Goal: Task Accomplishment & Management: Use online tool/utility

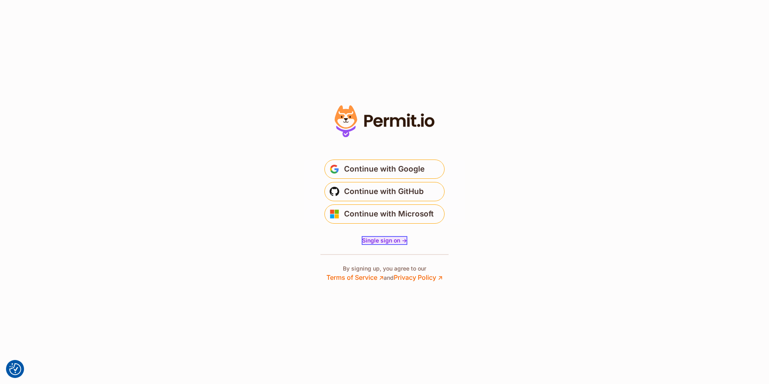
click at [382, 239] on span "Single sign on ->" at bounding box center [384, 240] width 45 height 7
click at [386, 171] on span "Continue with Google" at bounding box center [384, 169] width 81 height 13
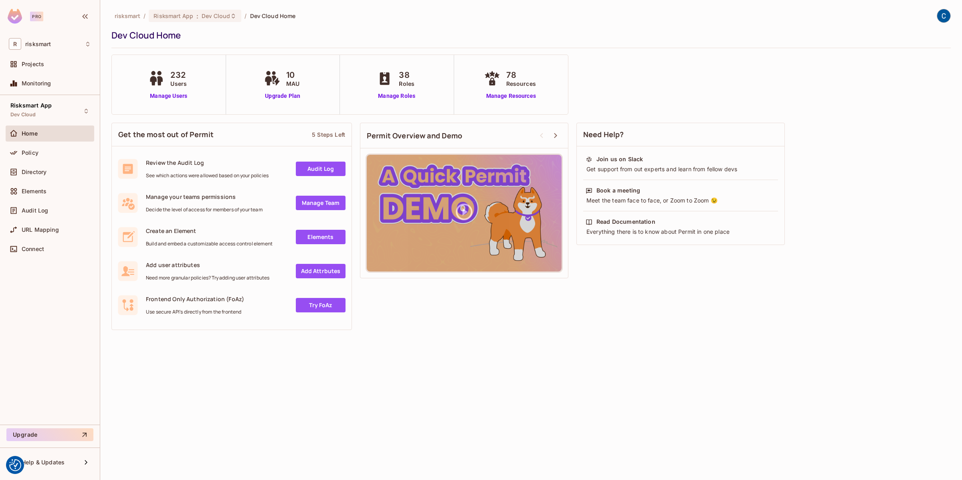
click at [275, 16] on span "Dev Cloud Home" at bounding box center [273, 16] width 46 height 8
click at [215, 15] on span "Dev Cloud" at bounding box center [216, 16] width 28 height 8
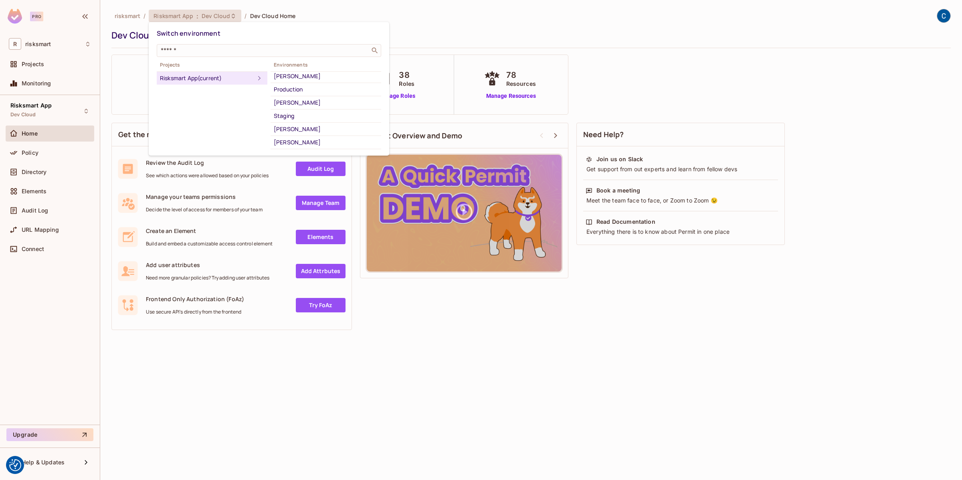
scroll to position [157, 0]
click at [317, 121] on div "Staging" at bounding box center [326, 120] width 104 height 10
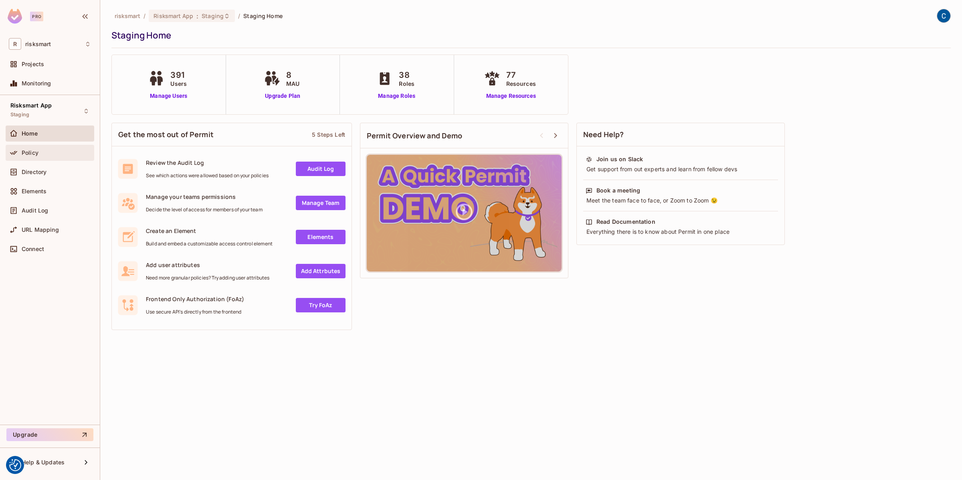
click at [31, 154] on span "Policy" at bounding box center [30, 152] width 17 height 6
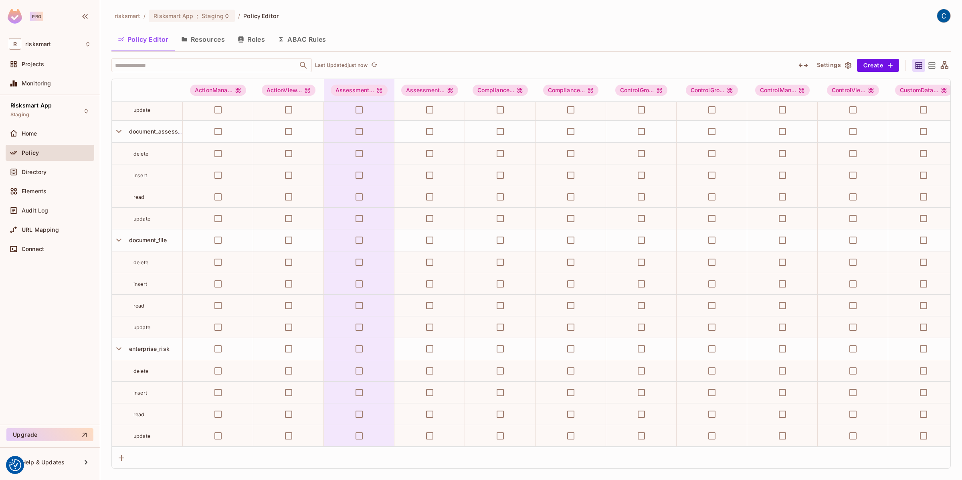
scroll to position [2919, 0]
